Goal: Task Accomplishment & Management: Use online tool/utility

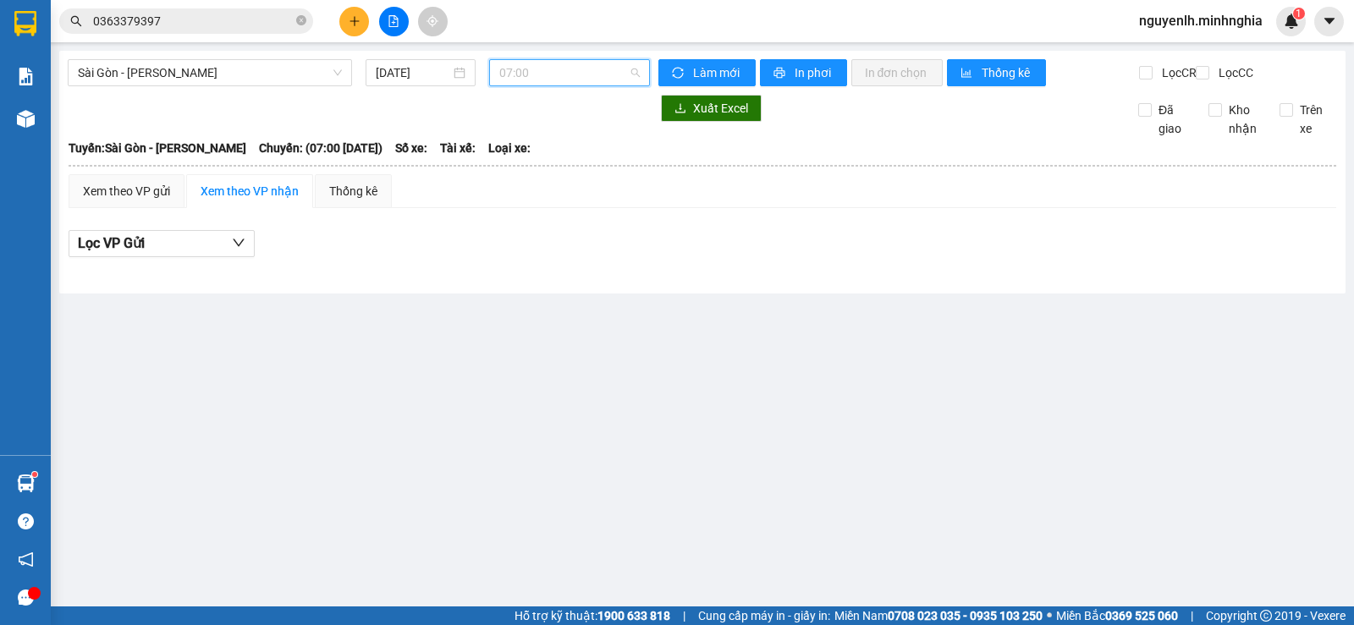
click at [536, 66] on span "07:00" at bounding box center [569, 72] width 140 height 25
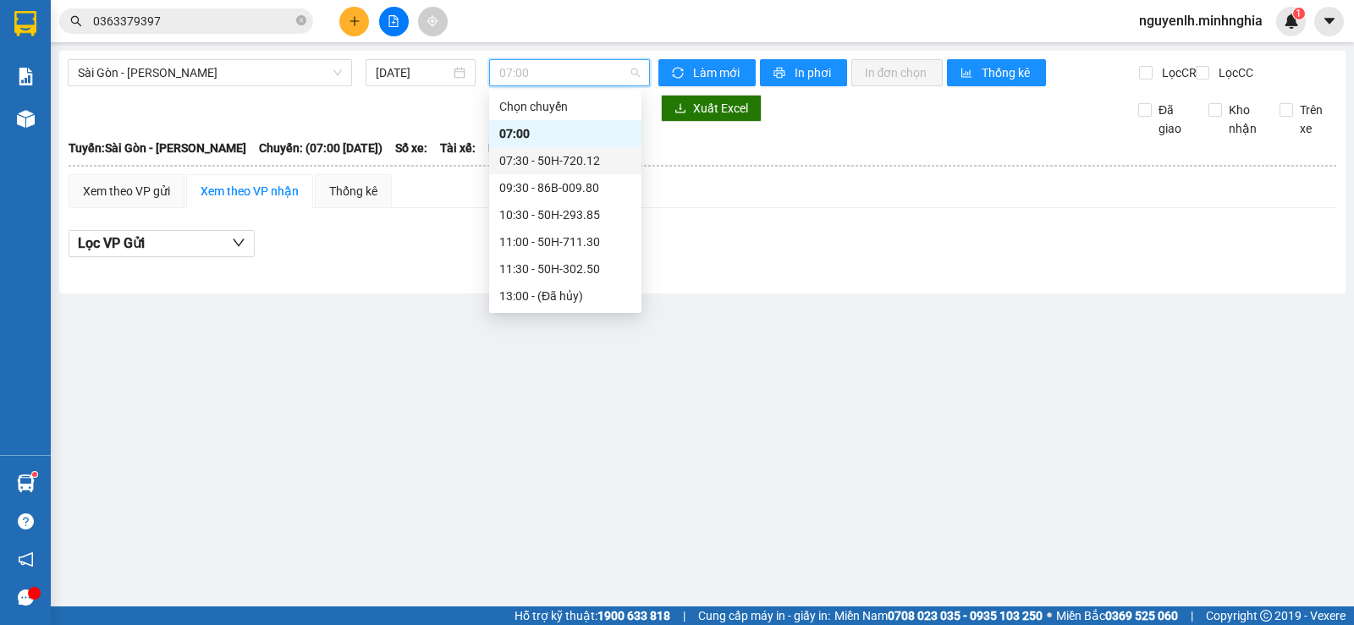
scroll to position [217, 0]
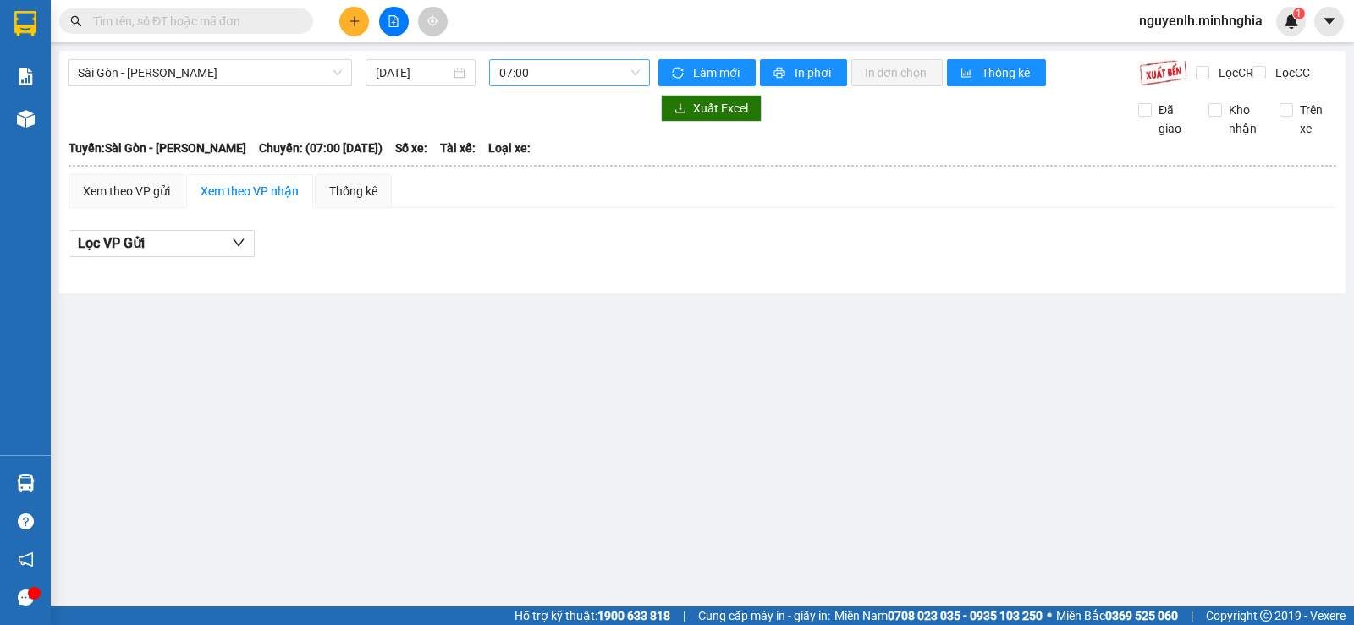
drag, startPoint x: 559, startPoint y: 76, endPoint x: 562, endPoint y: 85, distance: 8.8
click at [559, 79] on span "07:00" at bounding box center [569, 72] width 140 height 25
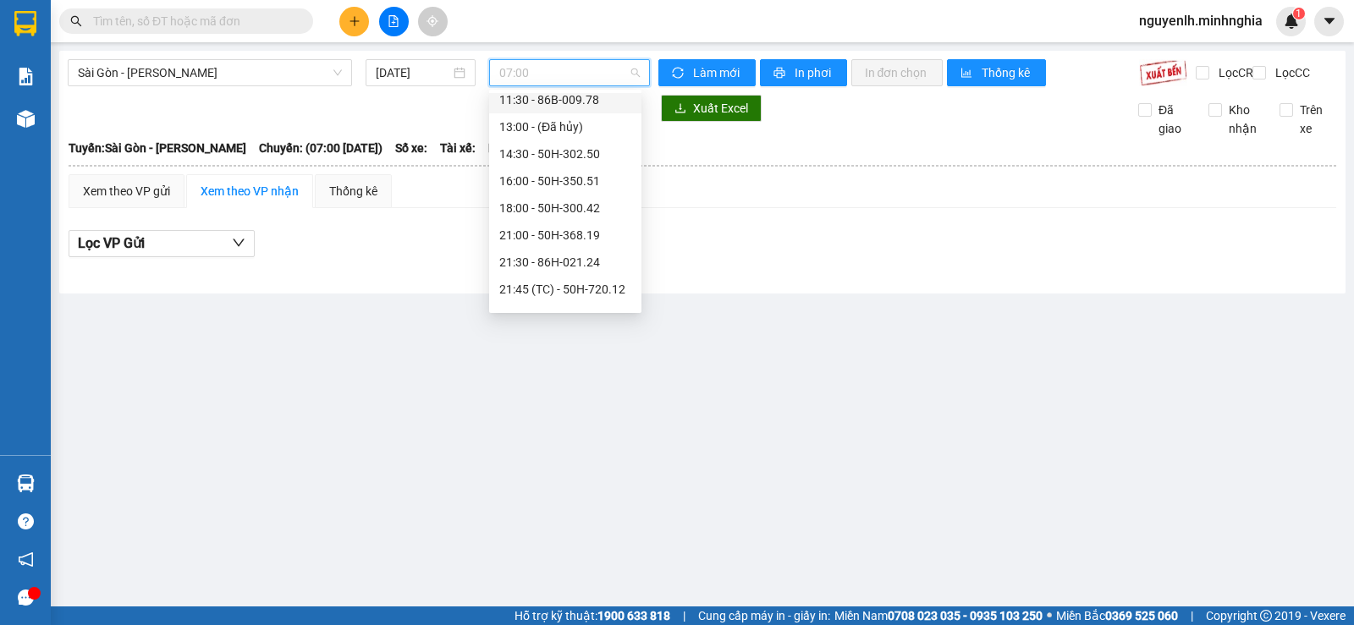
scroll to position [217, 0]
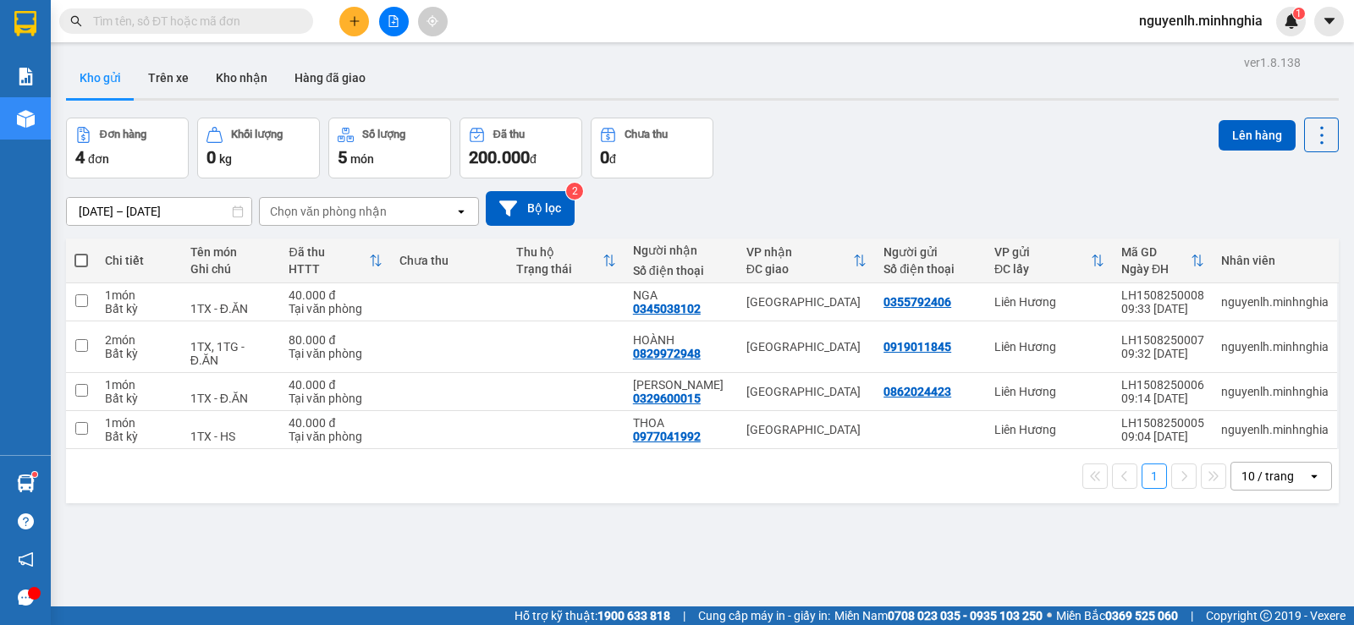
click at [396, 29] on button at bounding box center [394, 22] width 30 height 30
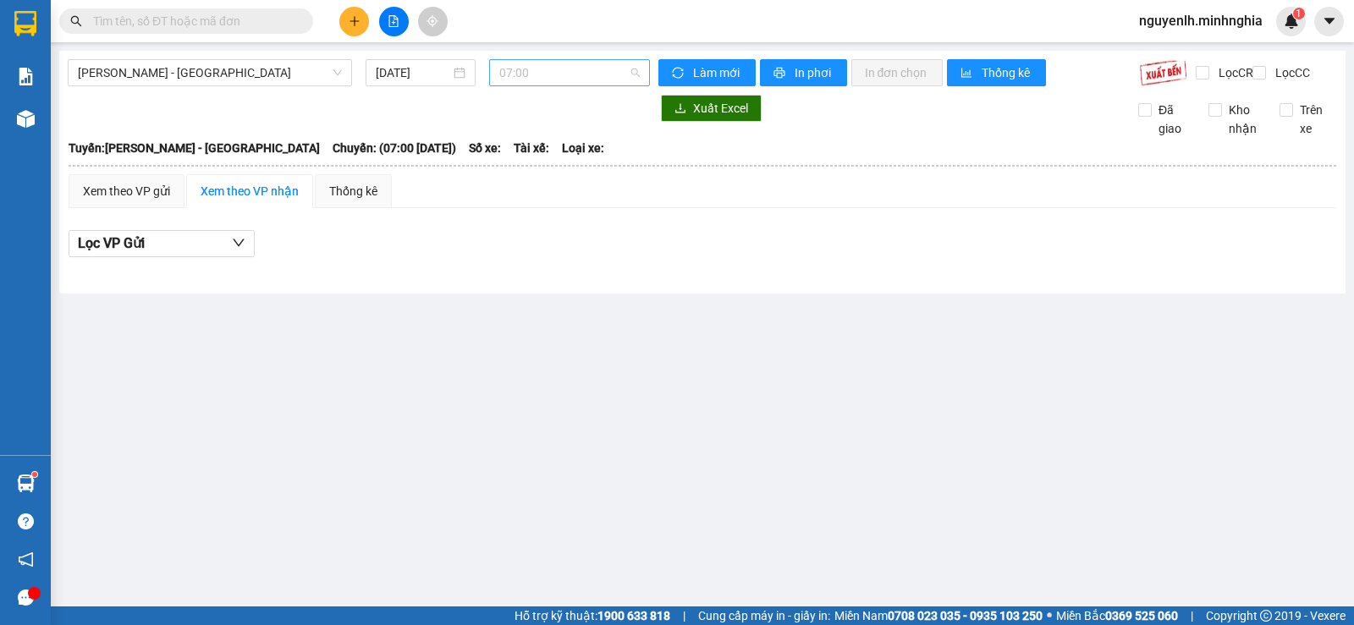
click at [548, 77] on span "07:00" at bounding box center [569, 72] width 140 height 25
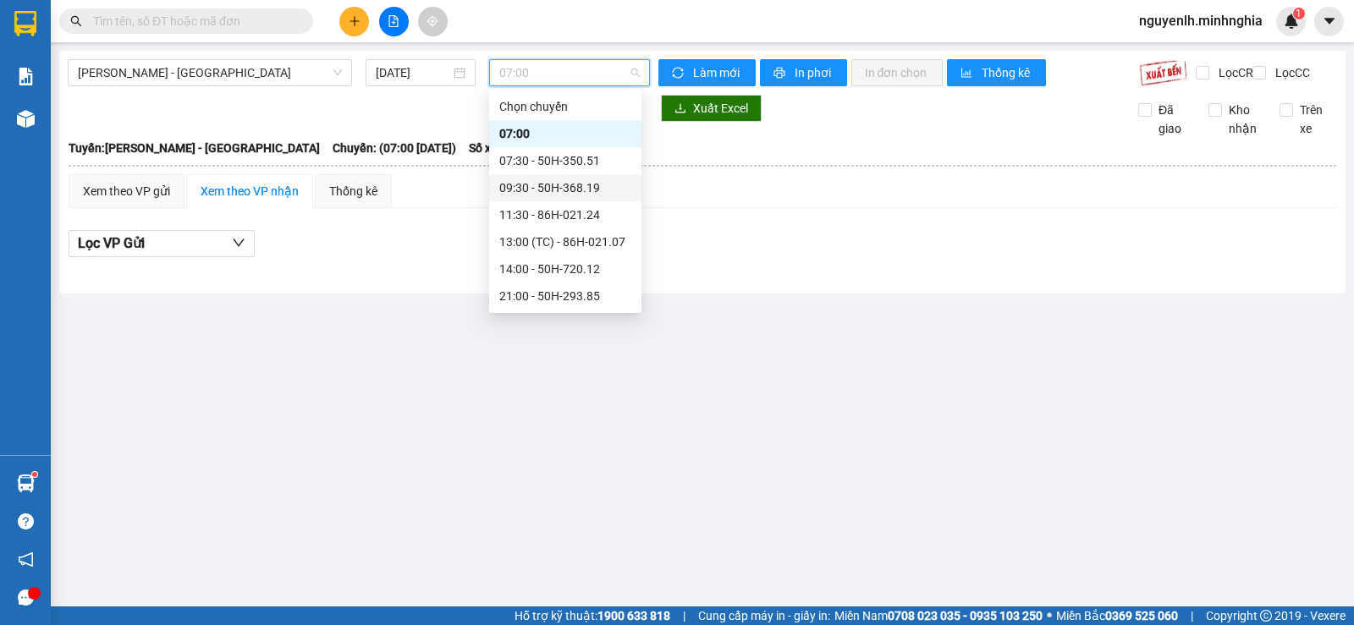
scroll to position [162, 0]
